Goal: Task Accomplishment & Management: Manage account settings

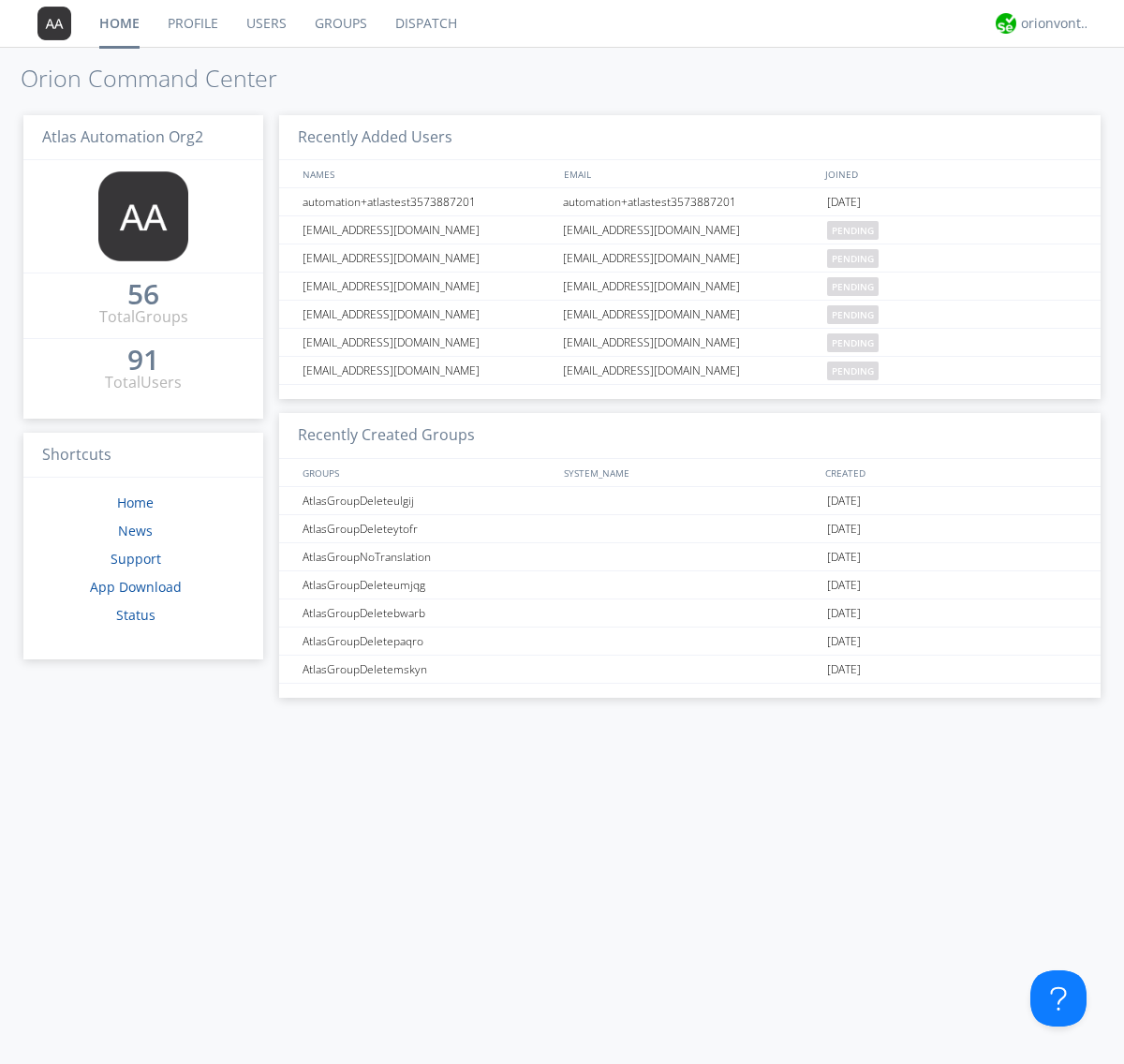
click at [265, 23] on link "Users" at bounding box center [266, 23] width 68 height 47
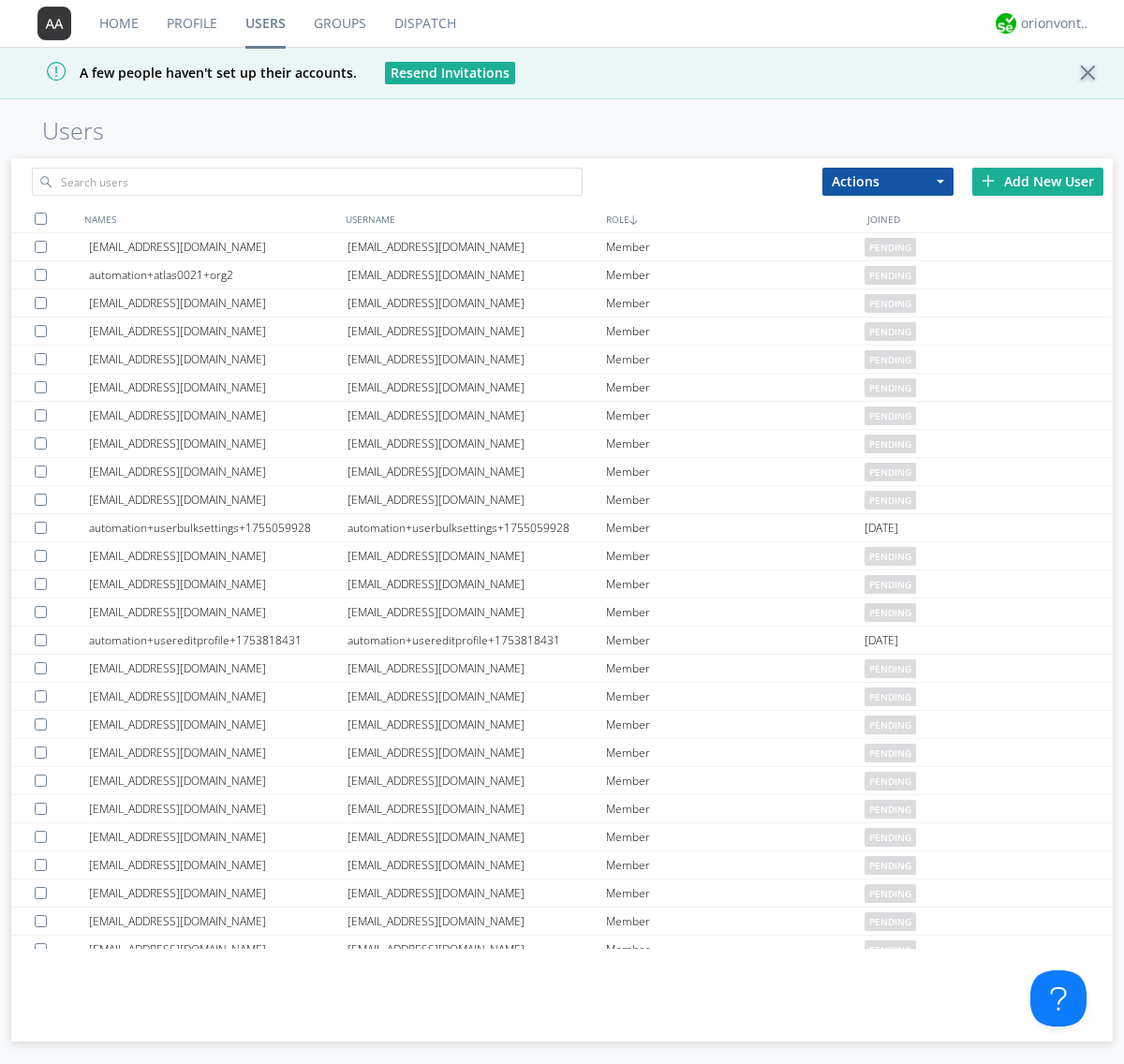
click at [1037, 181] on div "Add New User" at bounding box center [1037, 181] width 131 height 28
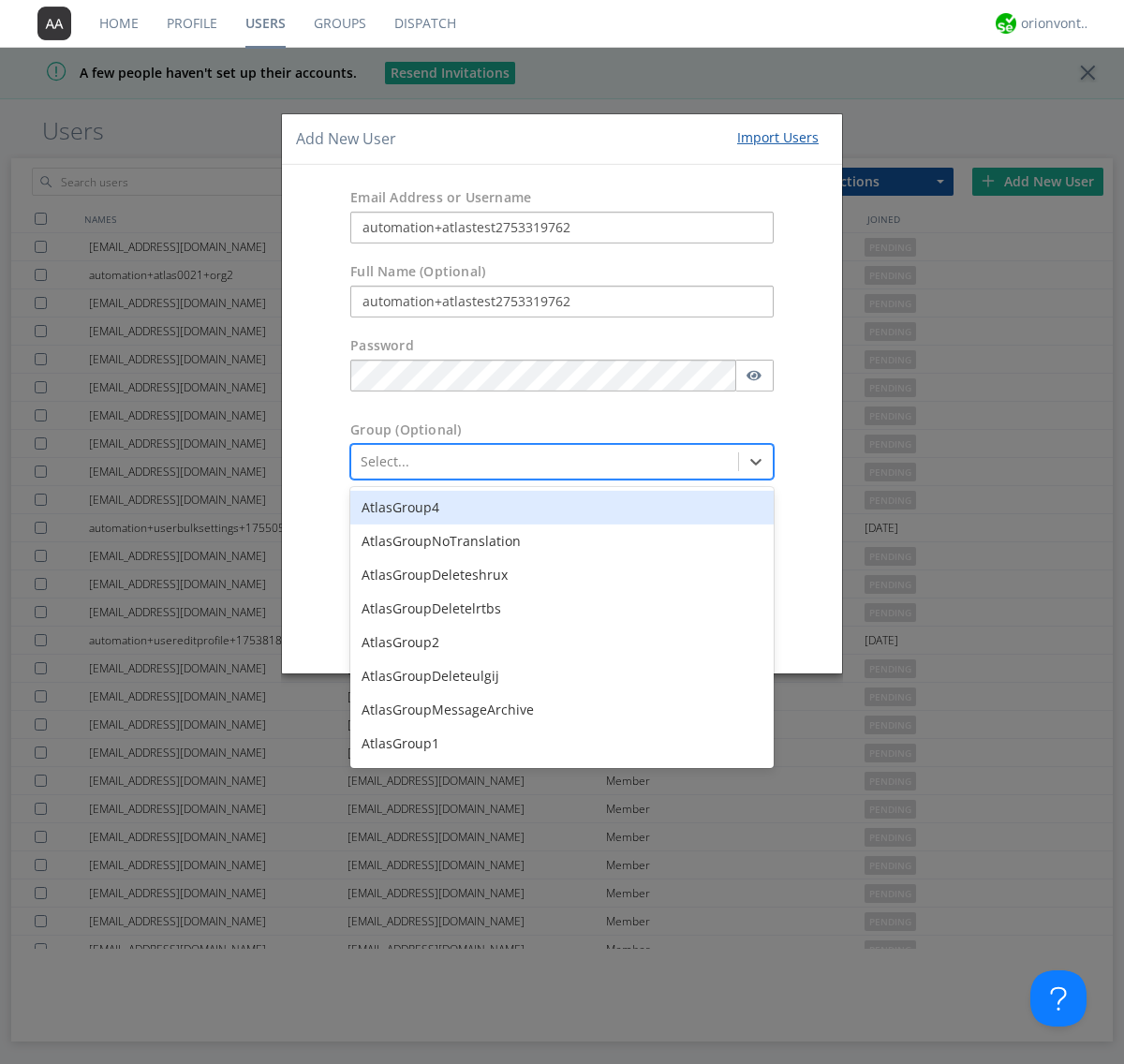
click at [688, 631] on button "Create User Account" at bounding box center [687, 631] width 159 height 28
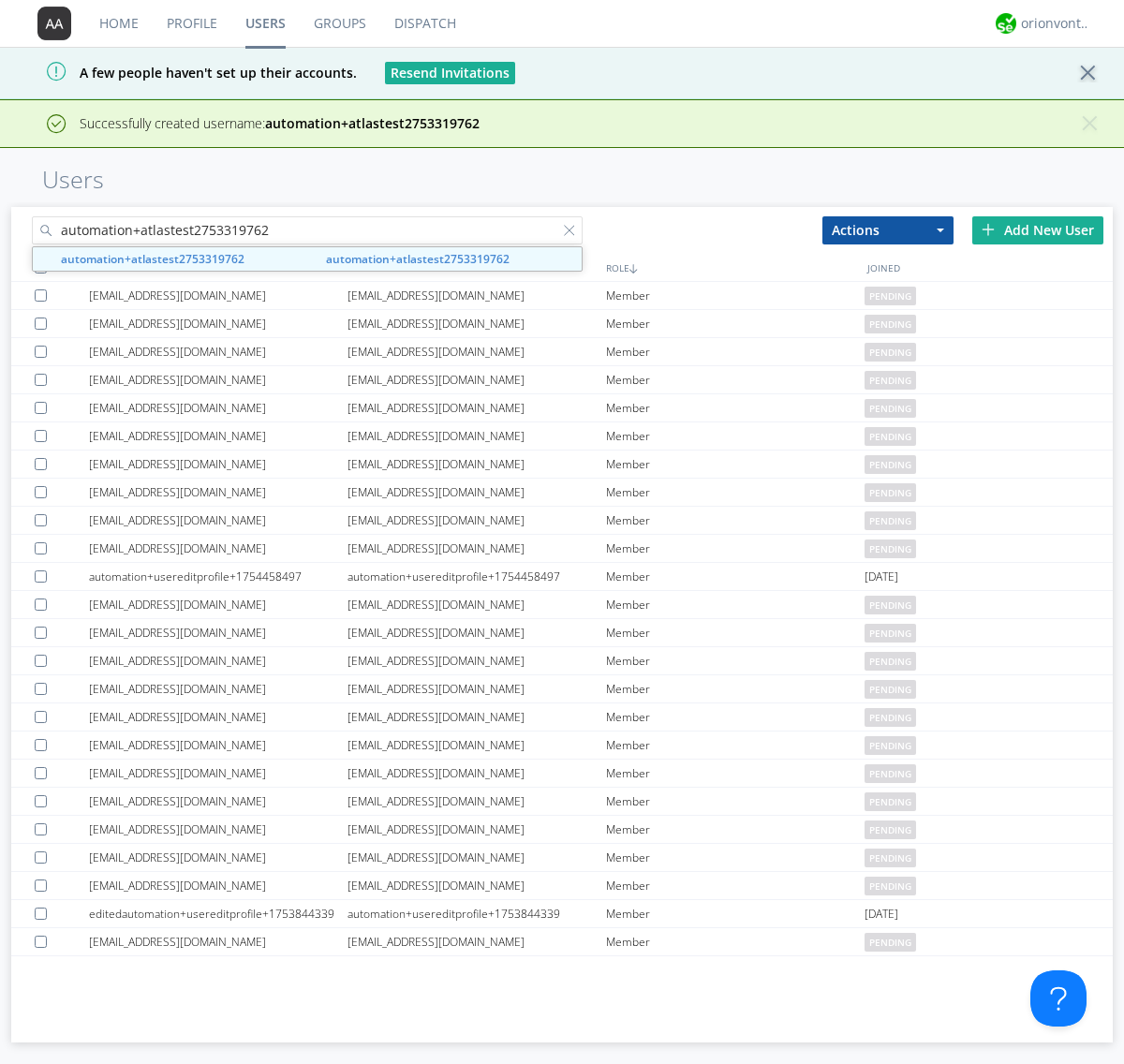
type input "automation+atlastest2753319762"
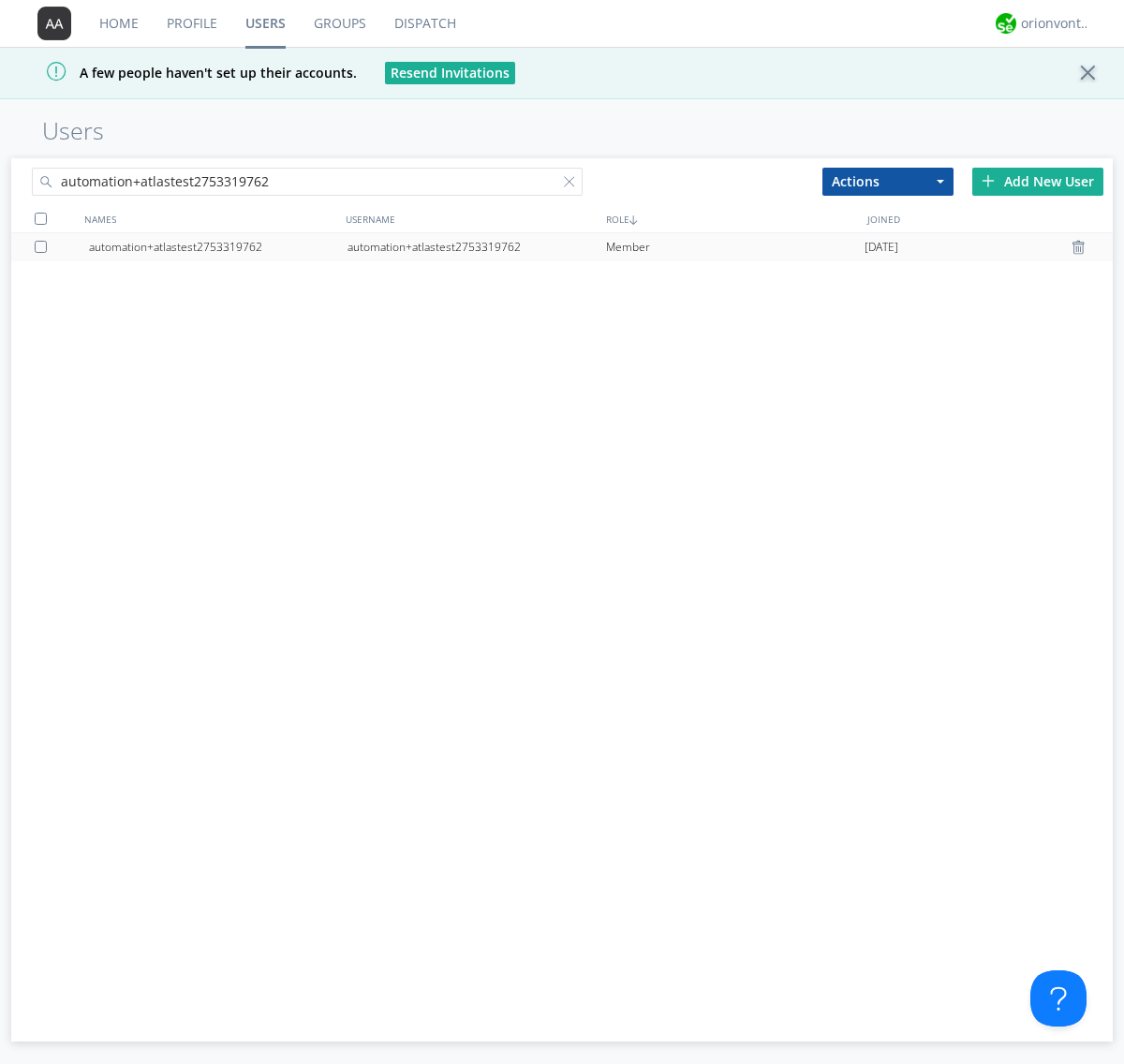
click at [476, 247] on div "automation+atlastest2753319762" at bounding box center [476, 247] width 258 height 28
